Goal: Task Accomplishment & Management: Complete application form

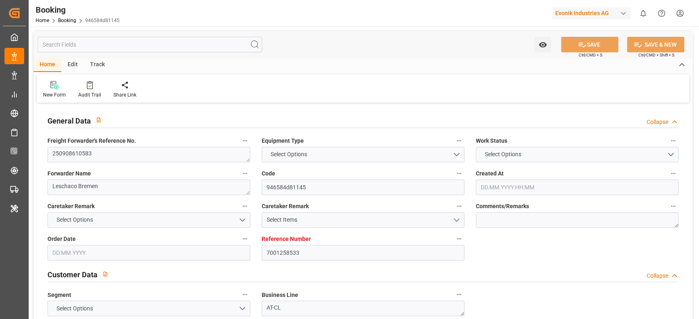
type textarea "250908610583"
type textarea "Leschaco Bremen"
type input "946584d81145"
type input "7001258533"
type textarea "AT-CL"
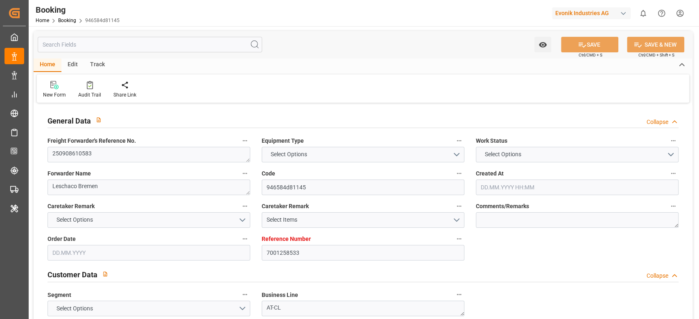
type input "7001258532"
type textarea "michael.kolendowicz@evonik.com"
type textarea "CIF"
type textarea "NANSHA"
type textarea "8"
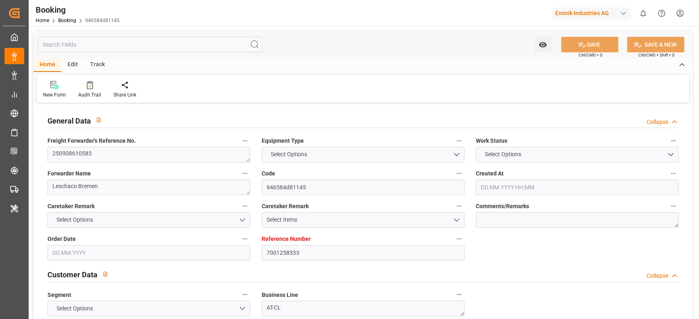
type textarea "Marl"
type input "METTE MAERSK"
type input "MAEU"
type textarea "258810622"
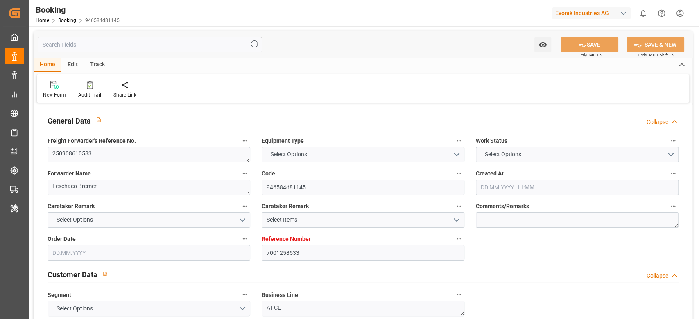
type input "Rotterdam"
type input "Nansha Pt"
type input "Tanjung Pelepas"
type textarea "INPUT_Evonik_Seeburger_IFTMIN_1003112178_20250903150234422.edi"
type textarea "NWC/UK North West Continent / UK_CNNSA_MAEU_AT-CL"
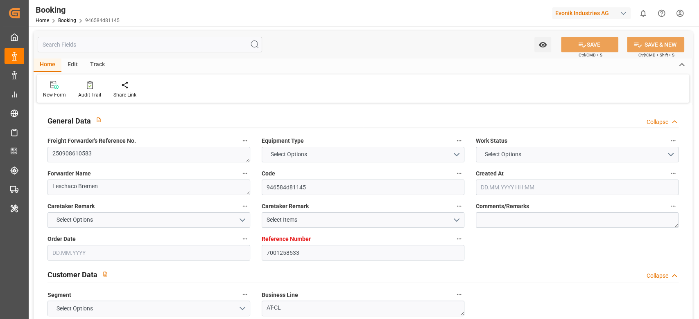
type textarea "INPUT_Evonik_Seeburger_IFTMIN_1003086557_20250826112549704.edi,INPUT_Evonik_See…"
type textarea "1003112178"
type textarea "Logward System"
type textarea "businessDivision-businessLine-"
type textarea "IFTSTA"
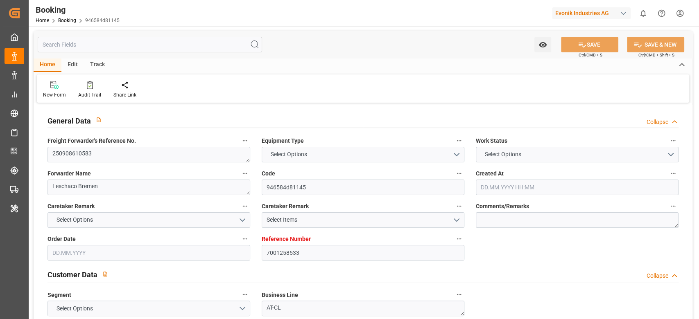
type textarea "a011t00000LcJC5AAN"
type textarea "Yes"
type input "7001258533"
type input "9632155"
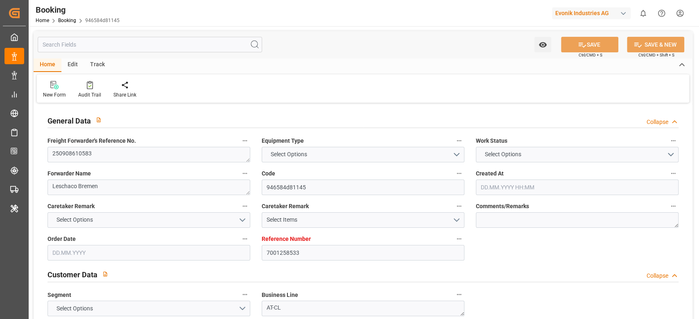
type input "Maersk"
type input "Maersk Line AS"
type input "NLRTM"
type input "CNNSA"
type input "MYTPP"
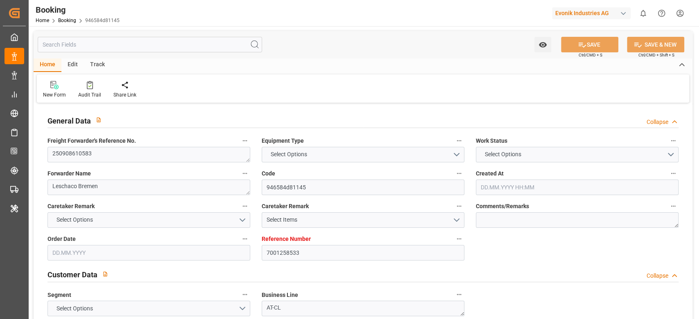
type input "0"
type input "26.08.2025 09:27"
type input "26.08.2025"
type input "11.11.2025"
type input "05.09.2025"
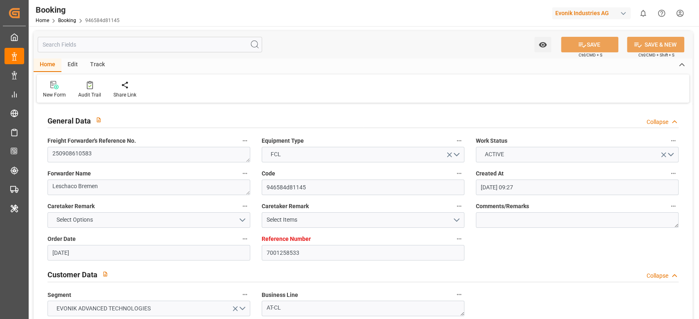
type input "05.09.2025 00:00"
type input "29.08.2025"
type input "15.09.2025 00:00"
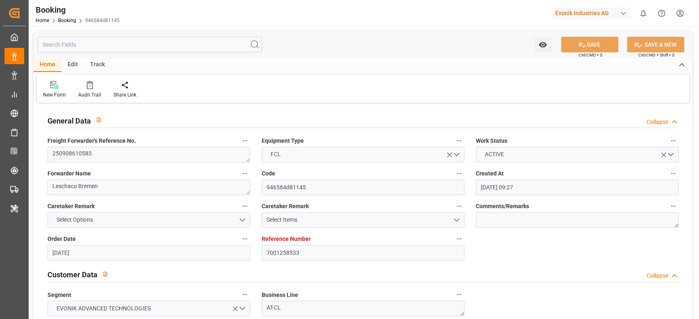
type input "15.09.2025 00:00"
type input "01.11.2025 00:00"
type input "11.11.2025 00:00"
type input "15.10.2025 00:00"
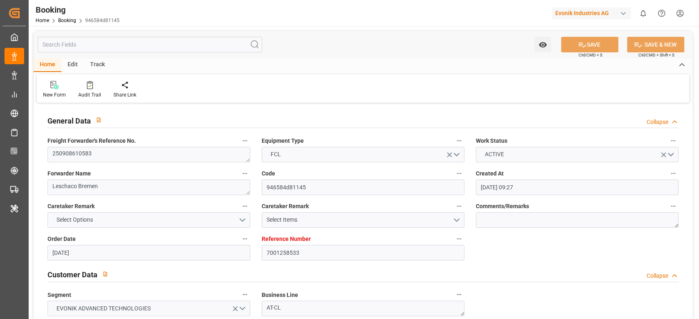
type input "20.10.2025 00:00"
type input "03.09.2025 13:03"
click at [587, 11] on div "Evonik Industries AG" at bounding box center [591, 13] width 79 height 12
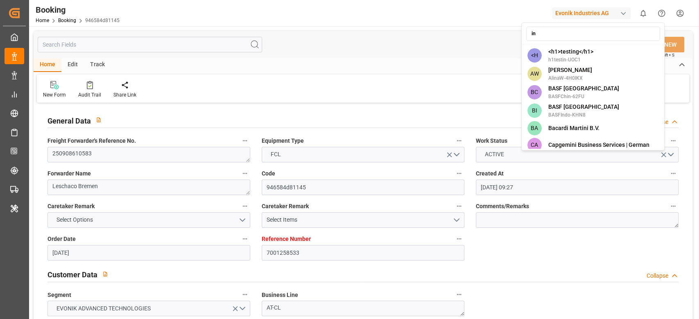
type input "i"
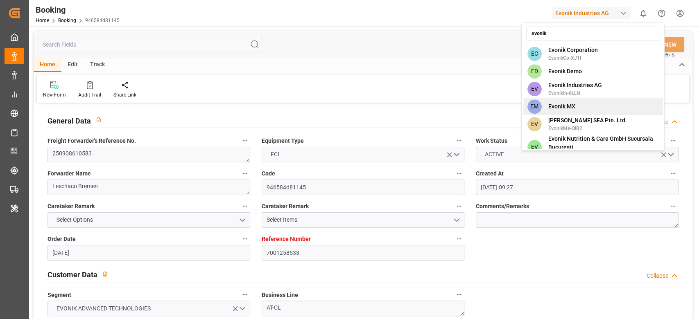
scroll to position [556, 0]
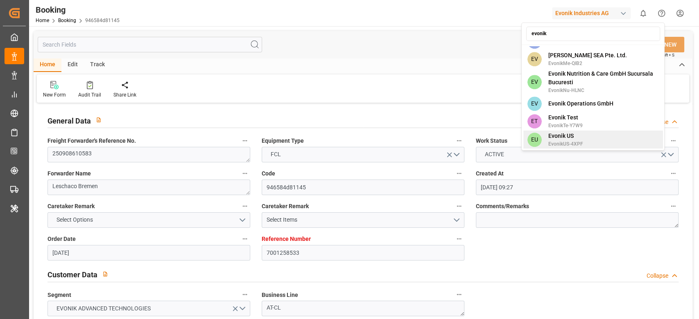
type input "evonik"
click at [575, 132] on span "Evonik US" at bounding box center [565, 136] width 35 height 9
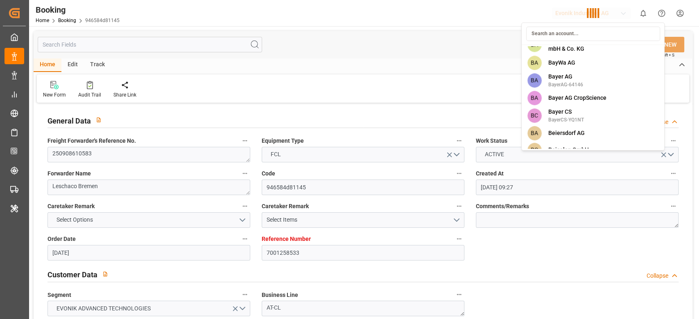
scroll to position [2290, 0]
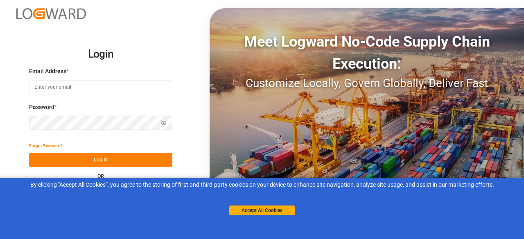
click at [326, 16] on div "Meet Logward No-Code Supply Chain Execution: Customize Locally, Govern Globally…" at bounding box center [367, 119] width 314 height 223
drag, startPoint x: 326, startPoint y: 16, endPoint x: 74, endPoint y: 94, distance: 263.9
click at [74, 94] on input at bounding box center [100, 87] width 143 height 14
click at [76, 91] on input at bounding box center [100, 87] width 143 height 14
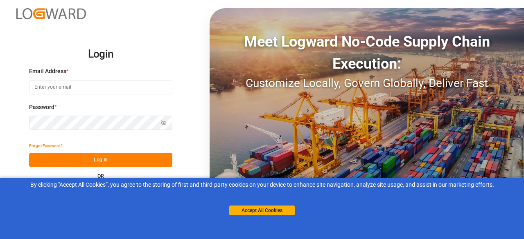
click at [76, 91] on input at bounding box center [100, 87] width 143 height 14
click at [0, 239] on com-1password-button at bounding box center [0, 239] width 0 height 0
type input "[PERSON_NAME][EMAIL_ADDRESS][DOMAIN_NAME]"
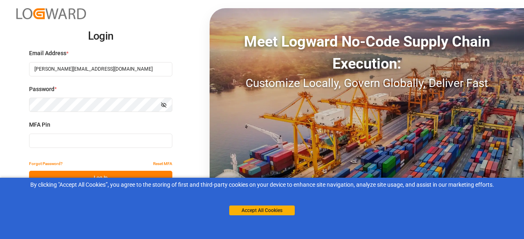
type input "966297"
click at [84, 136] on input "966297" at bounding box center [100, 141] width 143 height 14
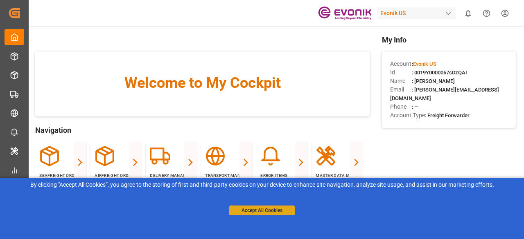
click at [257, 210] on button "Accept All Cookies" at bounding box center [261, 211] width 65 height 10
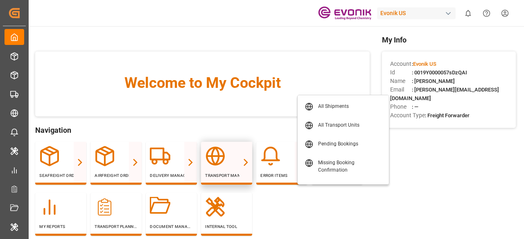
click at [221, 160] on icon at bounding box center [215, 156] width 20 height 20
